Goal: Download file/media

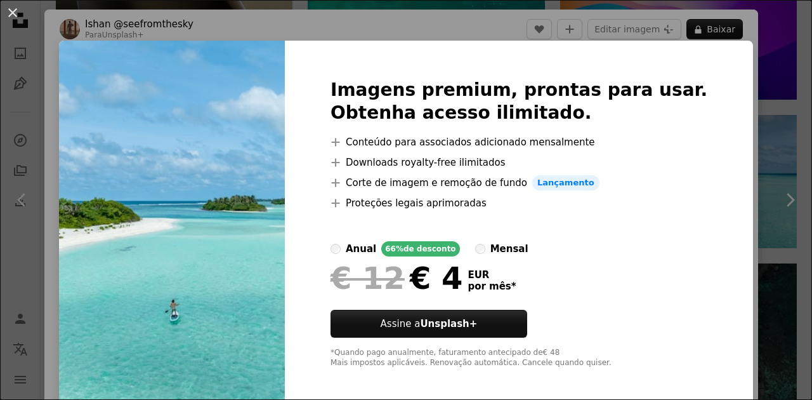
click at [746, 287] on div "An X shape Imagens premium, prontas para usar. Obtenha acesso ilimitado. A plus…" at bounding box center [406, 200] width 812 height 400
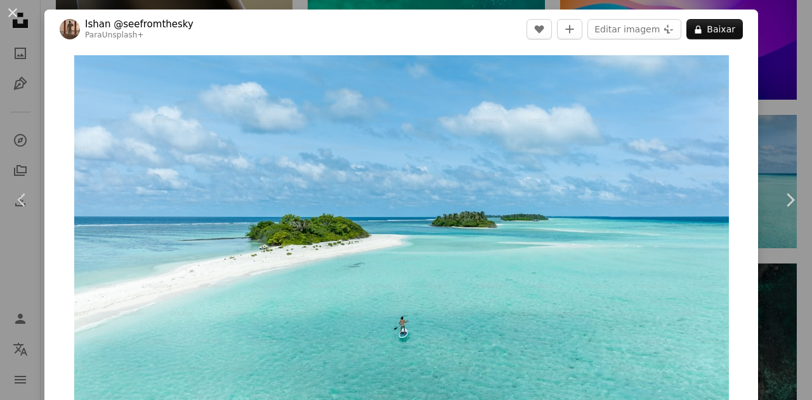
click at [11, 18] on button "An X shape" at bounding box center [12, 12] width 15 height 15
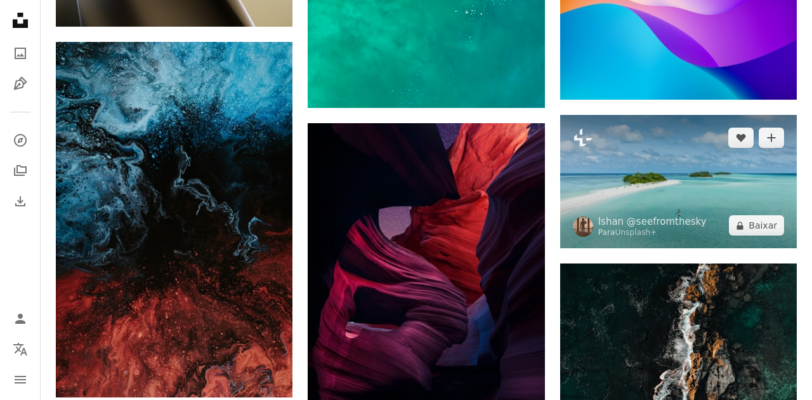
click at [729, 217] on img at bounding box center [678, 181] width 237 height 133
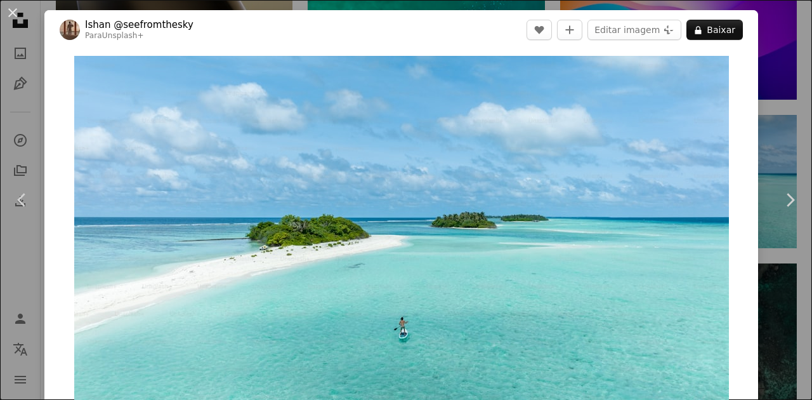
click at [11, 11] on button "An X shape" at bounding box center [12, 12] width 15 height 15
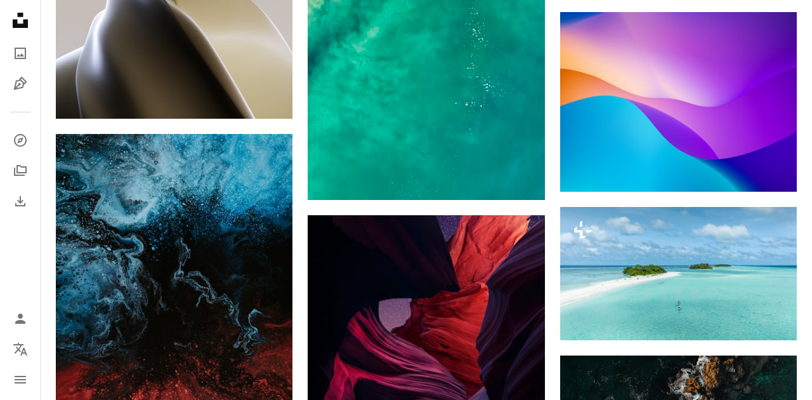
scroll to position [9074, 0]
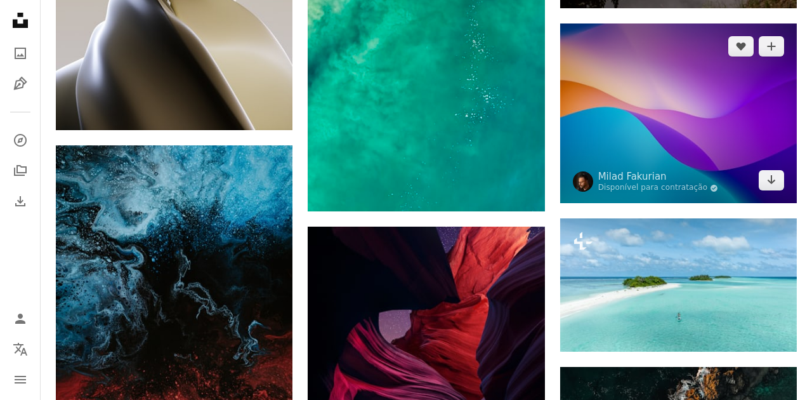
click at [715, 172] on img at bounding box center [678, 113] width 237 height 180
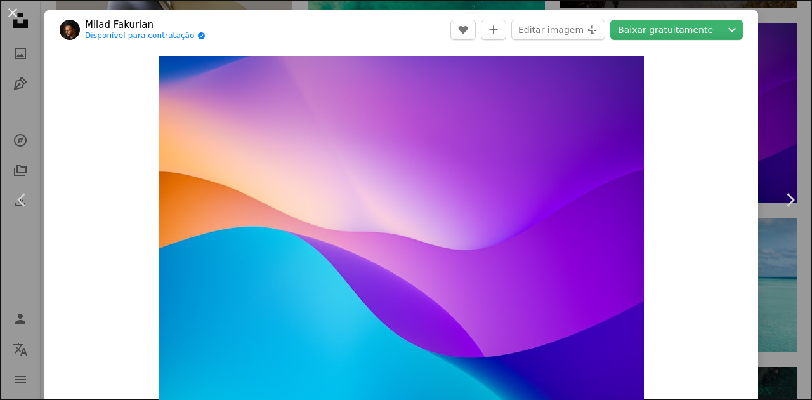
click at [703, 35] on link "Baixar gratuitamente" at bounding box center [666, 30] width 110 height 20
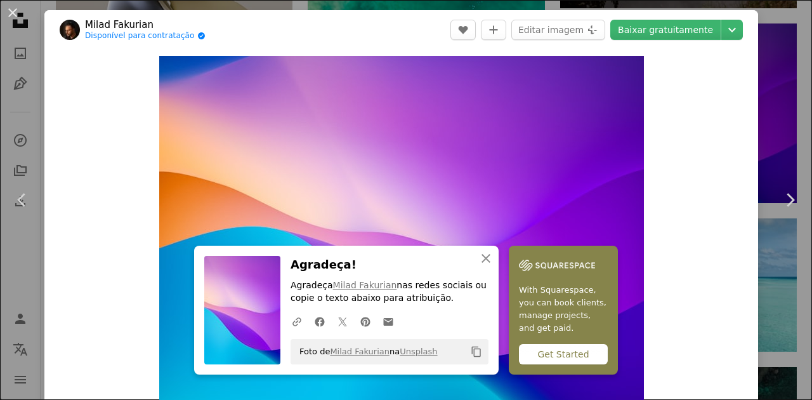
click at [10, 17] on button "An X shape" at bounding box center [12, 12] width 15 height 15
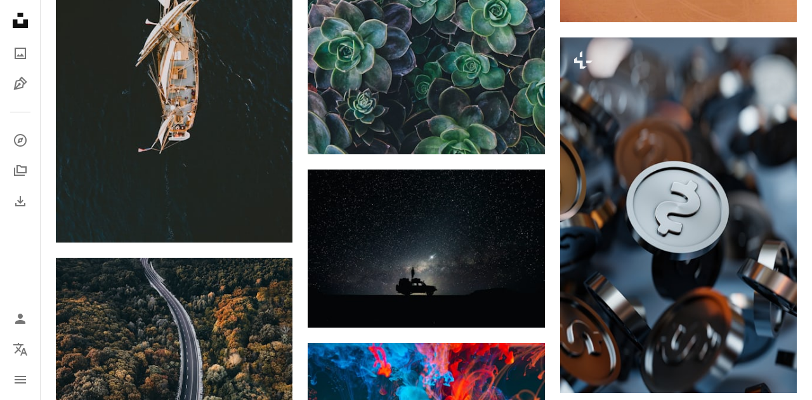
scroll to position [12756, 0]
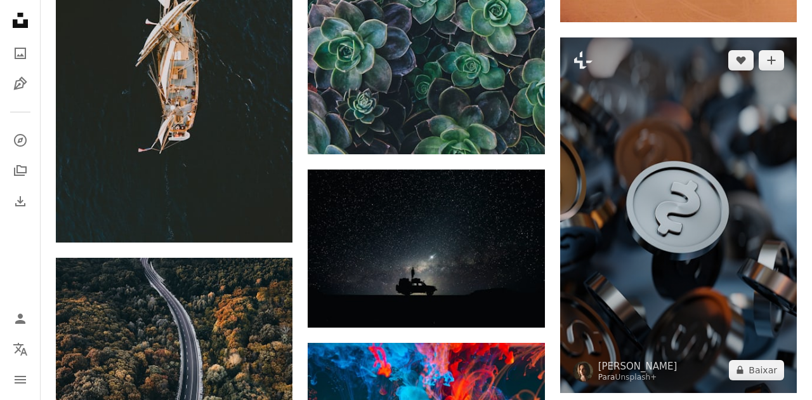
click at [647, 327] on img at bounding box center [678, 214] width 237 height 355
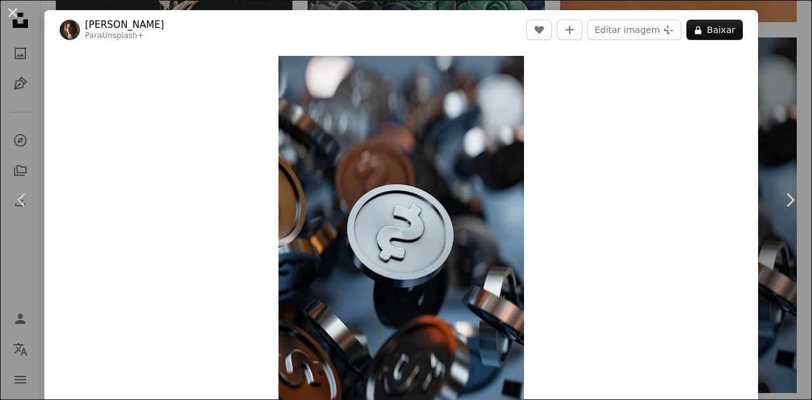
click at [7, 10] on button "An X shape" at bounding box center [12, 12] width 15 height 15
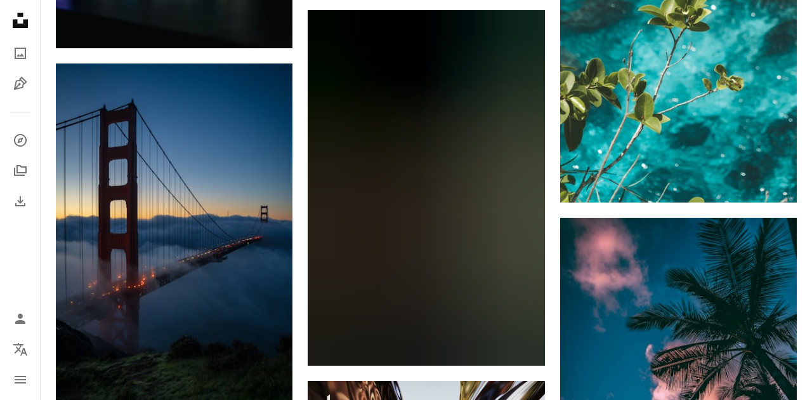
scroll to position [13632, 0]
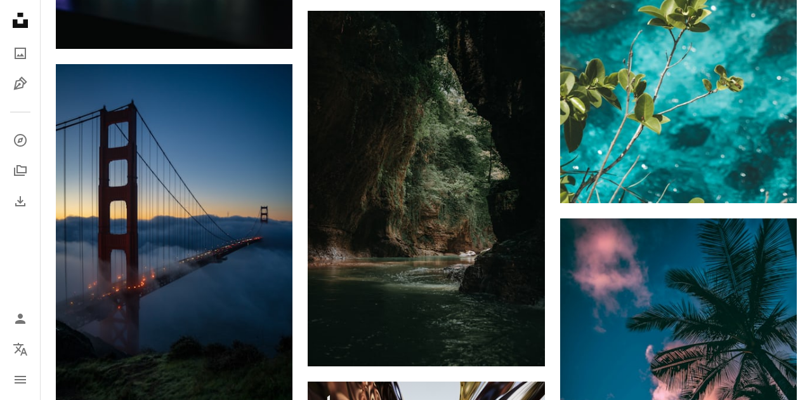
click at [16, 55] on icon "A photo" at bounding box center [20, 53] width 15 height 15
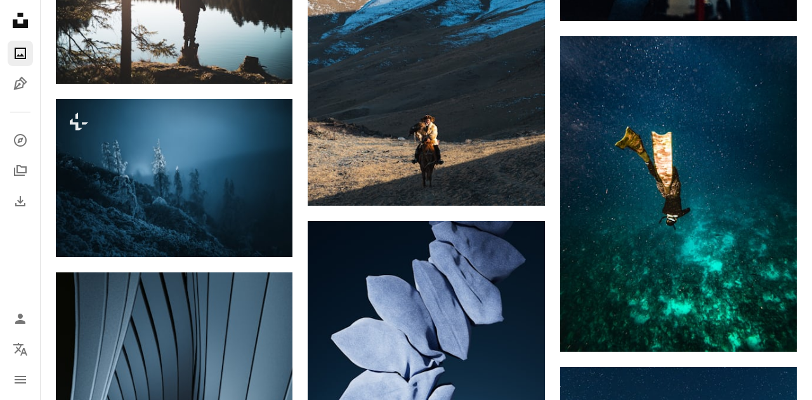
scroll to position [3777, 0]
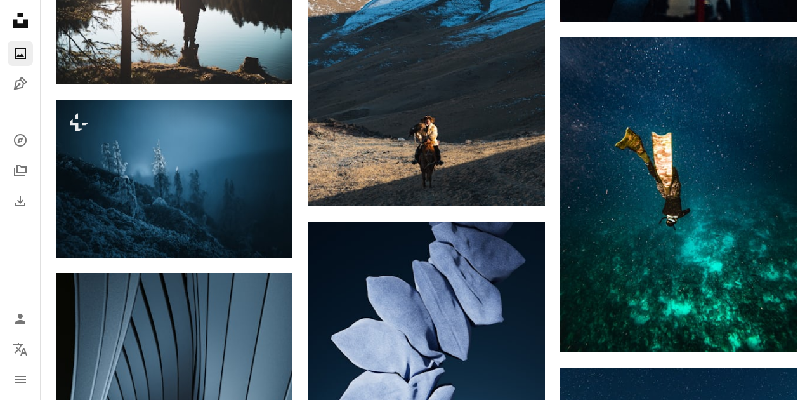
click at [14, 147] on icon "A compass" at bounding box center [20, 140] width 15 height 15
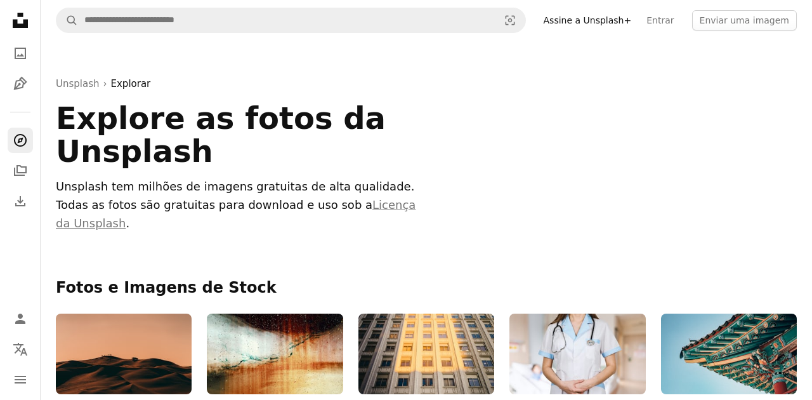
click at [22, 171] on icon "A stack of folders" at bounding box center [20, 170] width 15 height 15
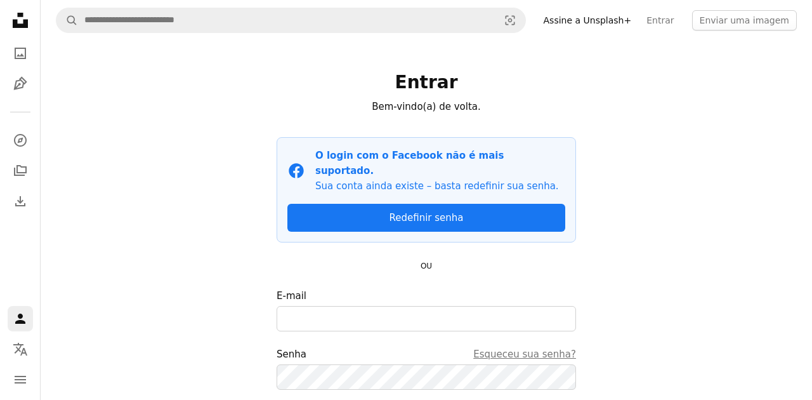
click at [20, 204] on icon "Download" at bounding box center [20, 201] width 15 height 15
click at [22, 59] on icon "A photo" at bounding box center [20, 53] width 15 height 15
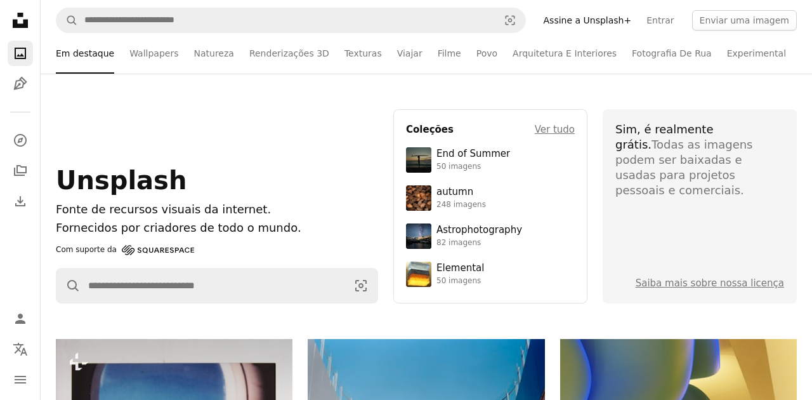
click at [18, 23] on icon at bounding box center [20, 20] width 15 height 15
click at [438, 48] on link "Filme" at bounding box center [449, 53] width 23 height 41
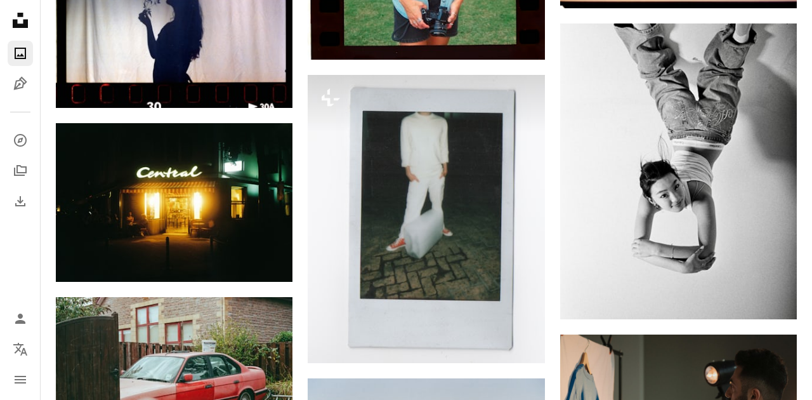
scroll to position [3303, 0]
